Goal: Task Accomplishment & Management: Use online tool/utility

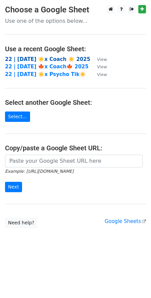
click at [62, 60] on strong "22 | [DATE] ☀️x Coach ☀️ 2025" at bounding box center [47, 59] width 85 height 6
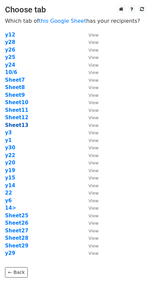
click at [13, 124] on strong "Sheet13" at bounding box center [16, 125] width 23 height 6
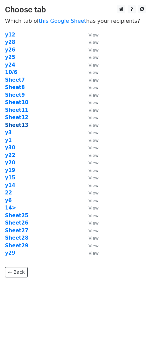
click at [17, 124] on strong "Sheet13" at bounding box center [16, 125] width 23 height 6
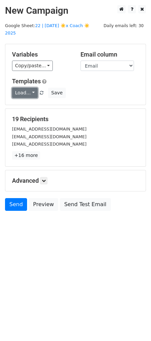
click at [25, 88] on link "Load..." at bounding box center [25, 93] width 26 height 10
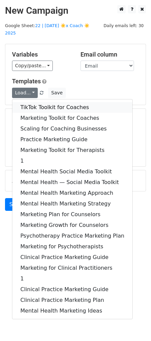
click at [44, 102] on link "TikTok Toolkit for Coaches" at bounding box center [72, 107] width 120 height 11
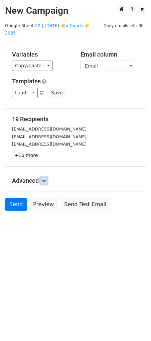
click at [44, 179] on icon at bounding box center [44, 181] width 4 height 4
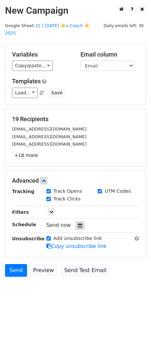
click at [76, 221] on div at bounding box center [80, 225] width 9 height 9
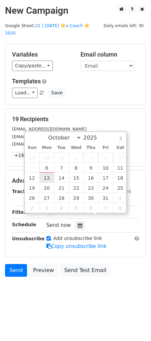
type input "2025-10-13 12:00"
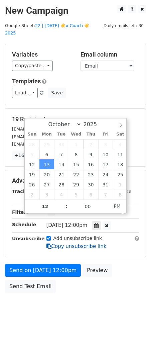
click at [55, 243] on link "Copy unsubscribe link" at bounding box center [77, 246] width 60 height 6
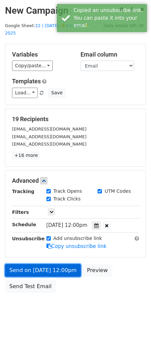
click at [55, 264] on link "Send on Oct 13 at 12:00pm" at bounding box center [43, 270] width 76 height 13
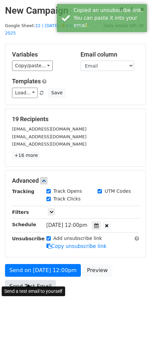
click at [22, 280] on link "Send Test Email" at bounding box center [30, 286] width 51 height 13
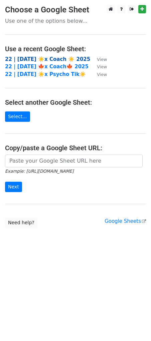
click at [58, 60] on strong "22 | [DATE] ☀️x Coach ☀️ 2025" at bounding box center [47, 59] width 85 height 6
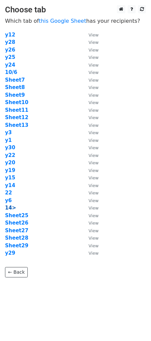
click at [9, 210] on strong "14>" at bounding box center [10, 208] width 11 height 6
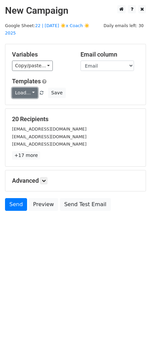
click at [23, 88] on link "Load..." at bounding box center [25, 93] width 26 height 10
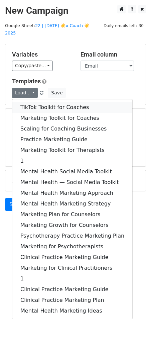
click at [33, 102] on link "TikTok Toolkit for Coaches" at bounding box center [72, 107] width 120 height 11
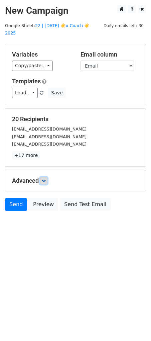
click at [45, 179] on icon at bounding box center [44, 181] width 4 height 4
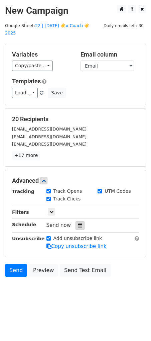
click at [78, 223] on icon at bounding box center [80, 225] width 4 height 5
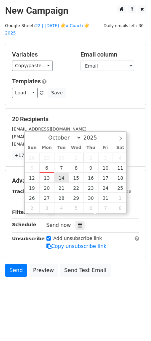
type input "2025-10-14 12:00"
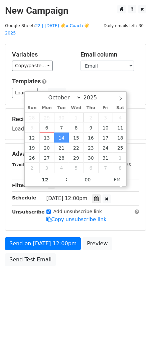
click at [45, 243] on div "Send on Oct 14 at 12:00pm Preview Send Test Email" at bounding box center [75, 253] width 151 height 32
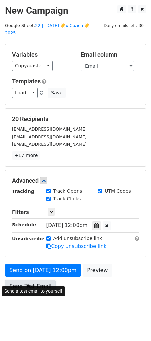
click at [34, 280] on link "Send Test Email" at bounding box center [30, 286] width 51 height 13
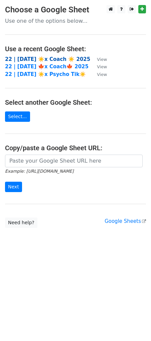
click at [46, 57] on strong "22 | [DATE] ☀️x Coach ☀️ 2025" at bounding box center [47, 59] width 85 height 6
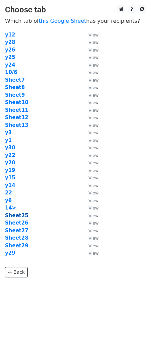
click at [20, 217] on strong "Sheet25" at bounding box center [16, 215] width 23 height 6
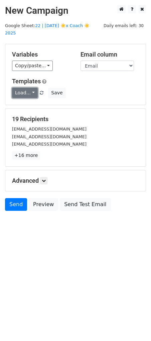
click at [27, 88] on link "Load..." at bounding box center [25, 93] width 26 height 10
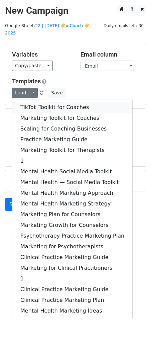
drag, startPoint x: 41, startPoint y: 100, endPoint x: 41, endPoint y: 108, distance: 8.0
click at [40, 102] on link "TikTok Toolkit for Coaches" at bounding box center [72, 107] width 120 height 11
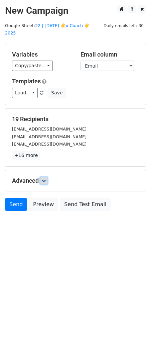
click at [45, 179] on icon at bounding box center [44, 181] width 4 height 4
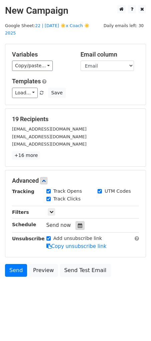
click at [78, 223] on icon at bounding box center [80, 225] width 4 height 5
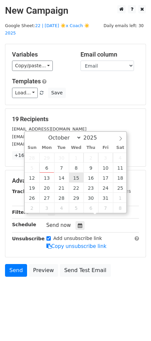
type input "2025-10-15 12:00"
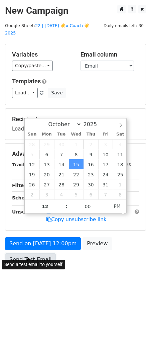
click at [44, 253] on link "Send Test Email" at bounding box center [30, 259] width 51 height 13
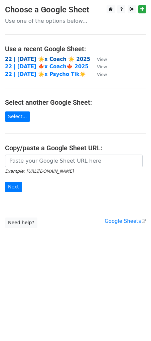
click at [48, 60] on strong "22 | [DATE] ☀️x Coach ☀️ 2025" at bounding box center [47, 59] width 85 height 6
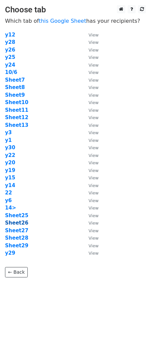
click at [17, 222] on strong "Sheet26" at bounding box center [16, 223] width 23 height 6
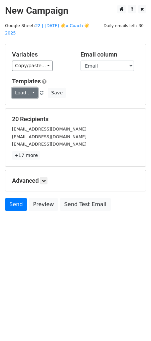
click at [29, 88] on link "Load..." at bounding box center [25, 93] width 26 height 10
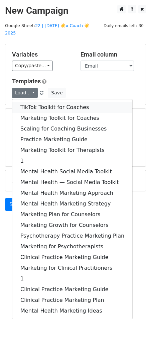
click at [34, 102] on link "TikTok Toolkit for Coaches" at bounding box center [72, 107] width 120 height 11
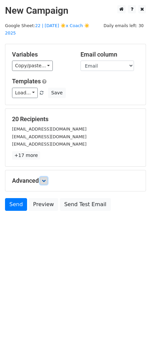
click at [46, 179] on icon at bounding box center [44, 181] width 4 height 4
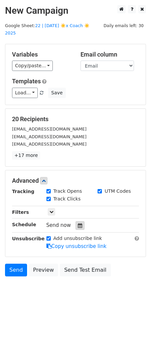
click at [78, 223] on icon at bounding box center [80, 225] width 4 height 5
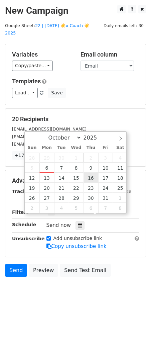
type input "2025-10-16 12:00"
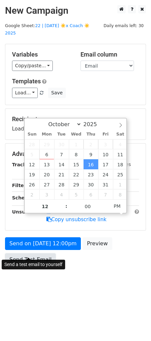
click at [35, 253] on link "Send Test Email" at bounding box center [30, 259] width 51 height 13
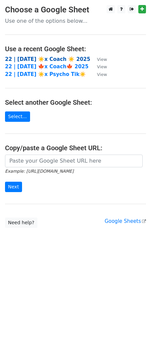
click at [47, 58] on strong "22 | OCT 6 ☀️x Coach ☀️ 2025" at bounding box center [47, 59] width 85 height 6
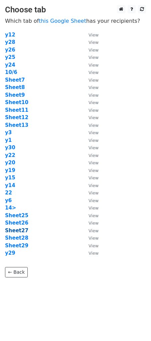
click at [18, 229] on strong "Sheet27" at bounding box center [16, 231] width 23 height 6
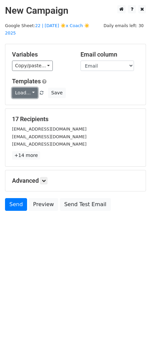
click at [20, 88] on link "Load..." at bounding box center [25, 93] width 26 height 10
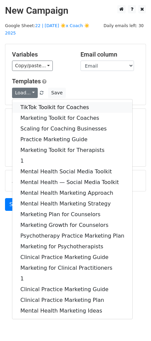
click at [40, 102] on link "TikTok Toolkit for Coaches" at bounding box center [72, 107] width 120 height 11
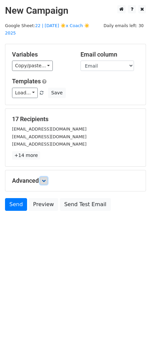
click at [46, 179] on icon at bounding box center [44, 181] width 4 height 4
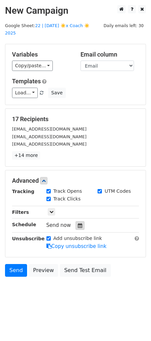
click at [78, 221] on div at bounding box center [80, 225] width 9 height 9
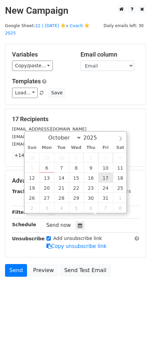
type input "2025-10-17 12:00"
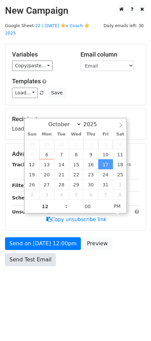
click at [40, 253] on link "Send Test Email" at bounding box center [30, 259] width 51 height 13
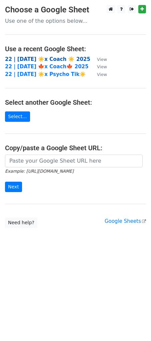
click at [53, 59] on strong "22 | OCT 6 ☀️x Coach ☀️ 2025" at bounding box center [47, 59] width 85 height 6
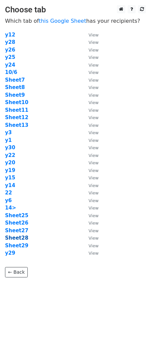
click at [20, 238] on strong "Sheet28" at bounding box center [16, 238] width 23 height 6
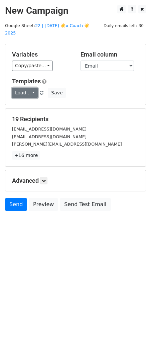
click at [23, 88] on link "Load..." at bounding box center [25, 93] width 26 height 10
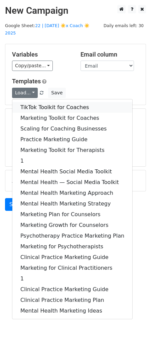
click at [33, 102] on link "TikTok Toolkit for Coaches" at bounding box center [72, 107] width 120 height 11
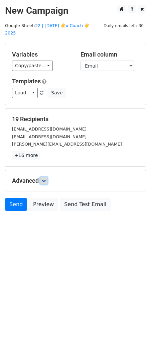
click at [46, 179] on icon at bounding box center [44, 181] width 4 height 4
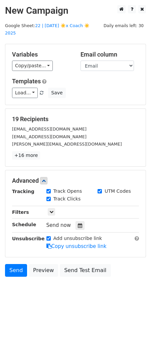
click at [78, 223] on icon at bounding box center [80, 225] width 4 height 5
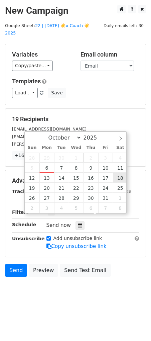
type input "2025-10-18 12:00"
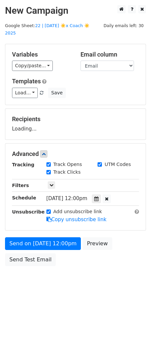
click at [43, 244] on div "Send on Oct 18 at 12:00pm Preview Send Test Email" at bounding box center [75, 253] width 151 height 32
click at [32, 262] on body "New Campaign Daily emails left: 30 Google Sheet: 22 | OCT 6 ☀️x Coach ☀️ 2025 V…" at bounding box center [75, 150] width 151 height 291
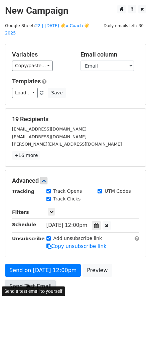
click at [32, 280] on link "Send Test Email" at bounding box center [30, 286] width 51 height 13
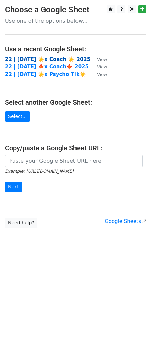
click at [45, 60] on strong "22 | [DATE] ☀️x Coach ☀️ 2025" at bounding box center [47, 59] width 85 height 6
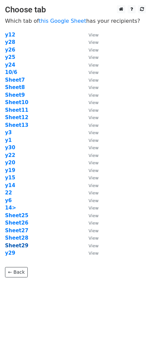
click at [18, 246] on strong "Sheet29" at bounding box center [16, 246] width 23 height 6
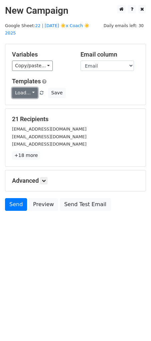
click at [23, 88] on link "Load..." at bounding box center [25, 93] width 26 height 10
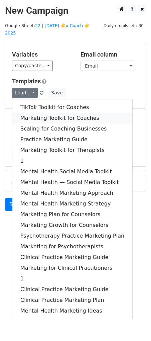
click at [40, 113] on link "Marketing Toolkit for Coaches" at bounding box center [72, 118] width 120 height 11
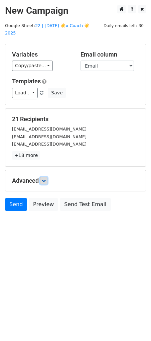
click at [46, 179] on icon at bounding box center [44, 181] width 4 height 4
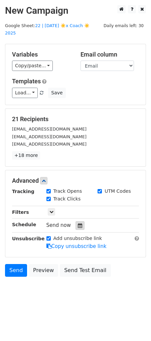
click at [80, 221] on div at bounding box center [80, 225] width 9 height 9
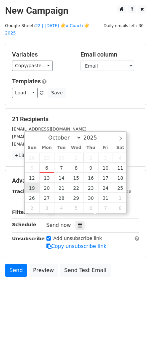
type input "[DATE] 12:00"
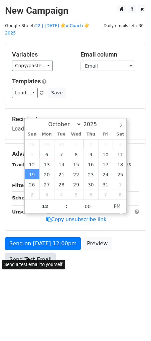
click at [39, 253] on link "Send Test Email" at bounding box center [30, 259] width 51 height 13
